Goal: Information Seeking & Learning: Learn about a topic

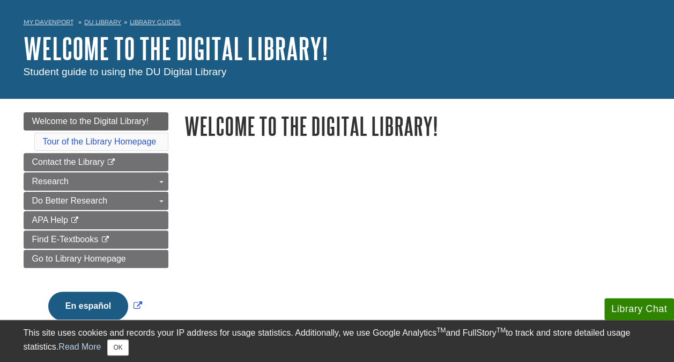
scroll to position [54, 0]
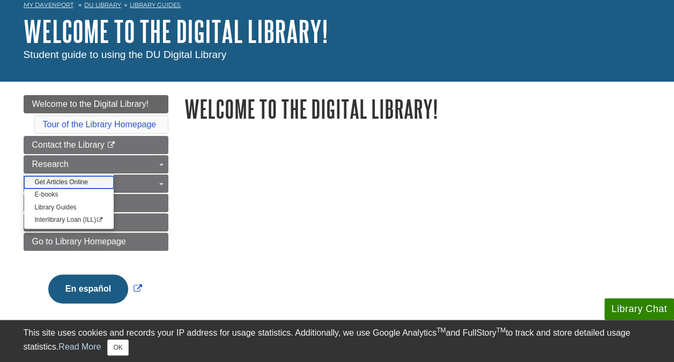
click at [89, 182] on link "Get Articles Online" at bounding box center [69, 182] width 90 height 12
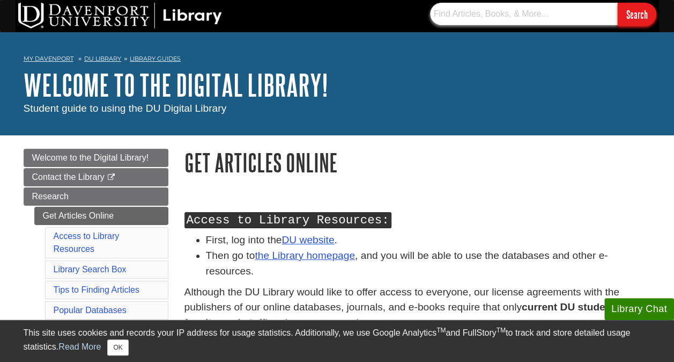
click at [504, 18] on input "text" at bounding box center [524, 14] width 188 height 23
type input "t"
type input "S"
type input "s"
type input "Smartphones"
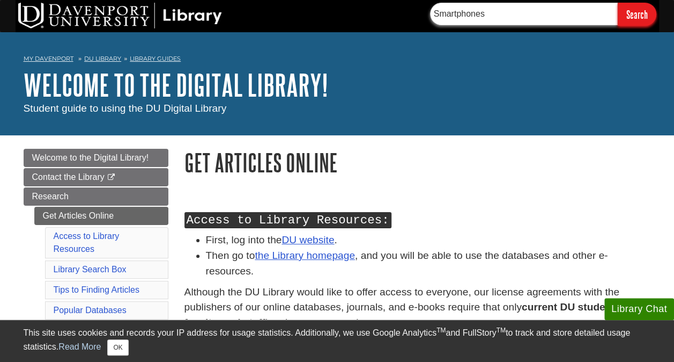
click at [618, 3] on input "Search" at bounding box center [637, 14] width 39 height 23
